Goal: Information Seeking & Learning: Learn about a topic

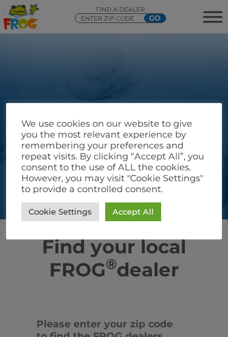
click at [201, 82] on div at bounding box center [114, 168] width 228 height 337
click at [68, 215] on link "Cookie Settings" at bounding box center [60, 212] width 78 height 19
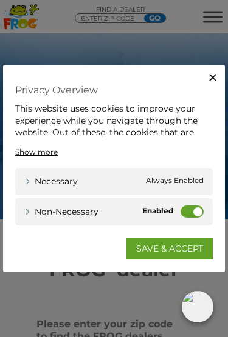
click at [198, 212] on label "Non-necessary" at bounding box center [191, 212] width 23 height 12
click at [0, 0] on input "Non-necessary" at bounding box center [0, 0] width 0 height 0
click at [183, 250] on link "SAVE & ACCEPT" at bounding box center [169, 249] width 86 height 22
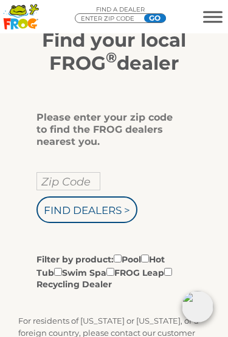
scroll to position [206, 0]
click at [64, 185] on input "Zip Code" at bounding box center [68, 182] width 64 height 18
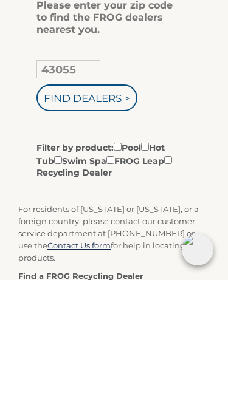
type input "43055"
click at [149, 255] on input "Filter by product: Pool Hot Tub Swim Spa FROG Leap Recycling Dealer" at bounding box center [145, 259] width 8 height 8
checkbox input "true"
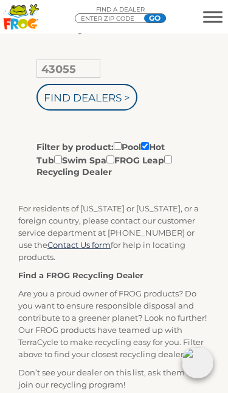
click at [105, 96] on input "Find Dealers >" at bounding box center [86, 97] width 101 height 27
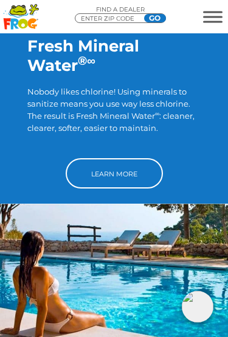
scroll to position [1174, 0]
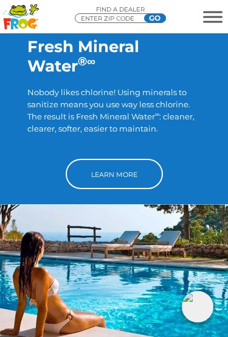
click at [131, 180] on link "Learn More" at bounding box center [114, 174] width 97 height 30
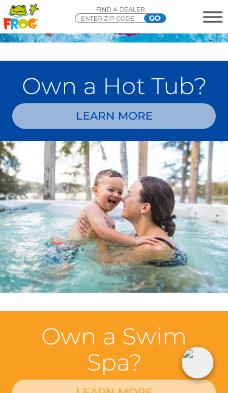
scroll to position [985, 0]
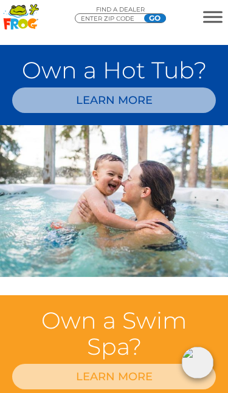
click at [220, 277] on img at bounding box center [114, 201] width 228 height 152
click at [180, 113] on link "LEARN MORE" at bounding box center [113, 99] width 203 height 25
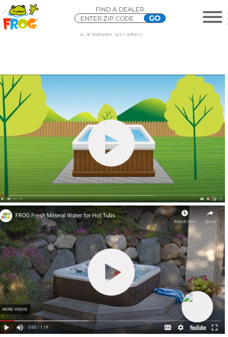
scroll to position [498, 3]
click at [120, 272] on link "hide-me" at bounding box center [110, 272] width 47 height 47
